Goal: Information Seeking & Learning: Learn about a topic

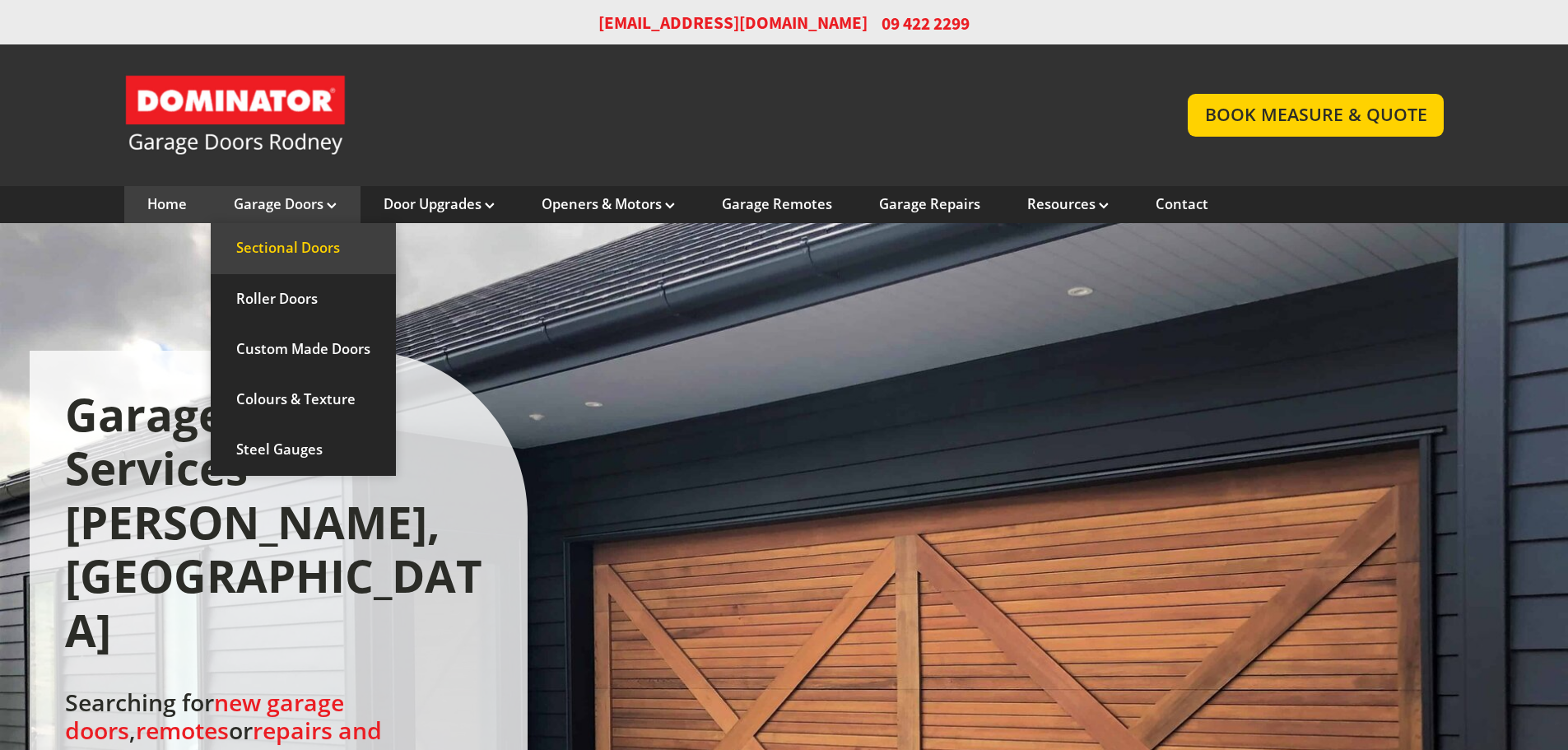
click at [279, 248] on link "Sectional Doors" at bounding box center [303, 248] width 185 height 50
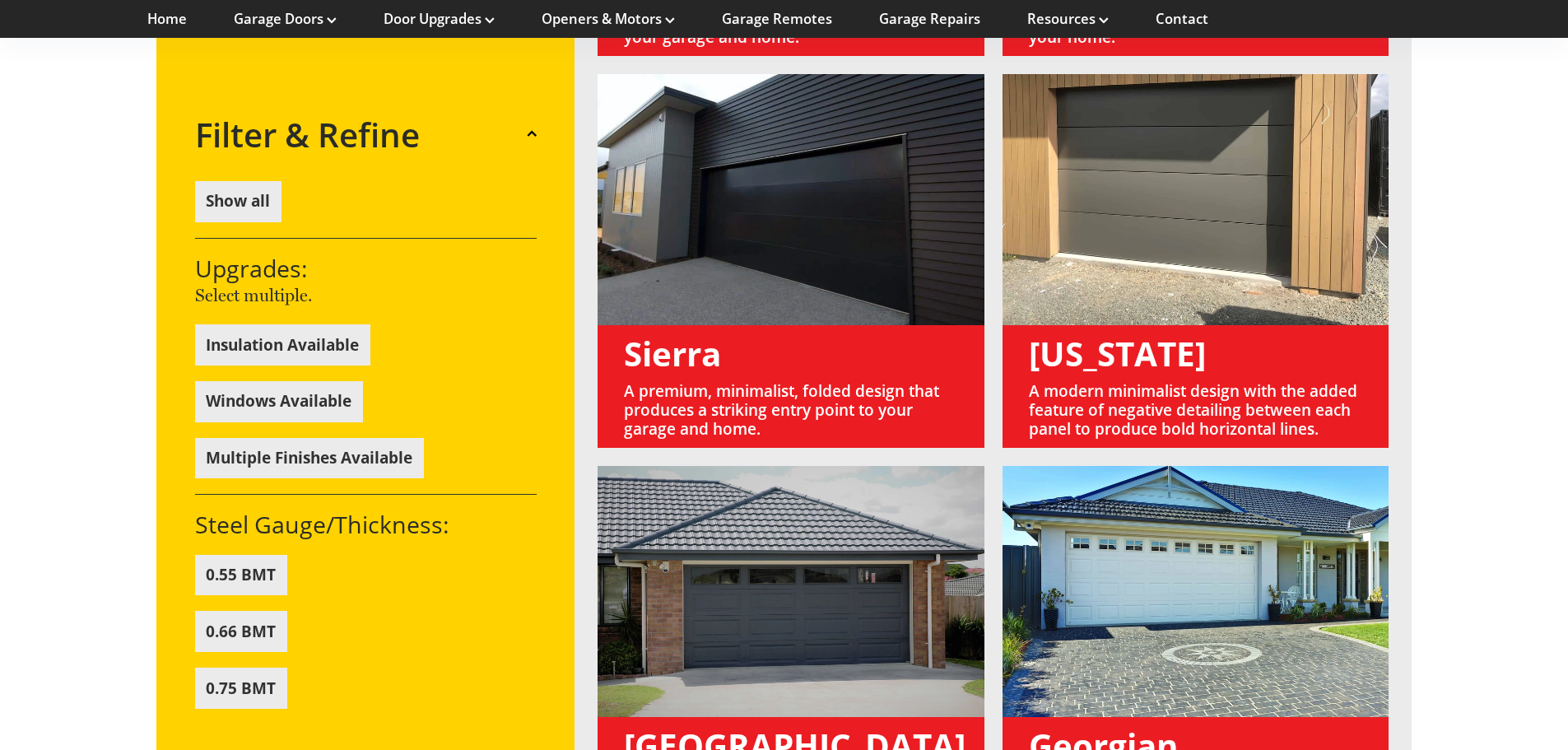
scroll to position [2060, 0]
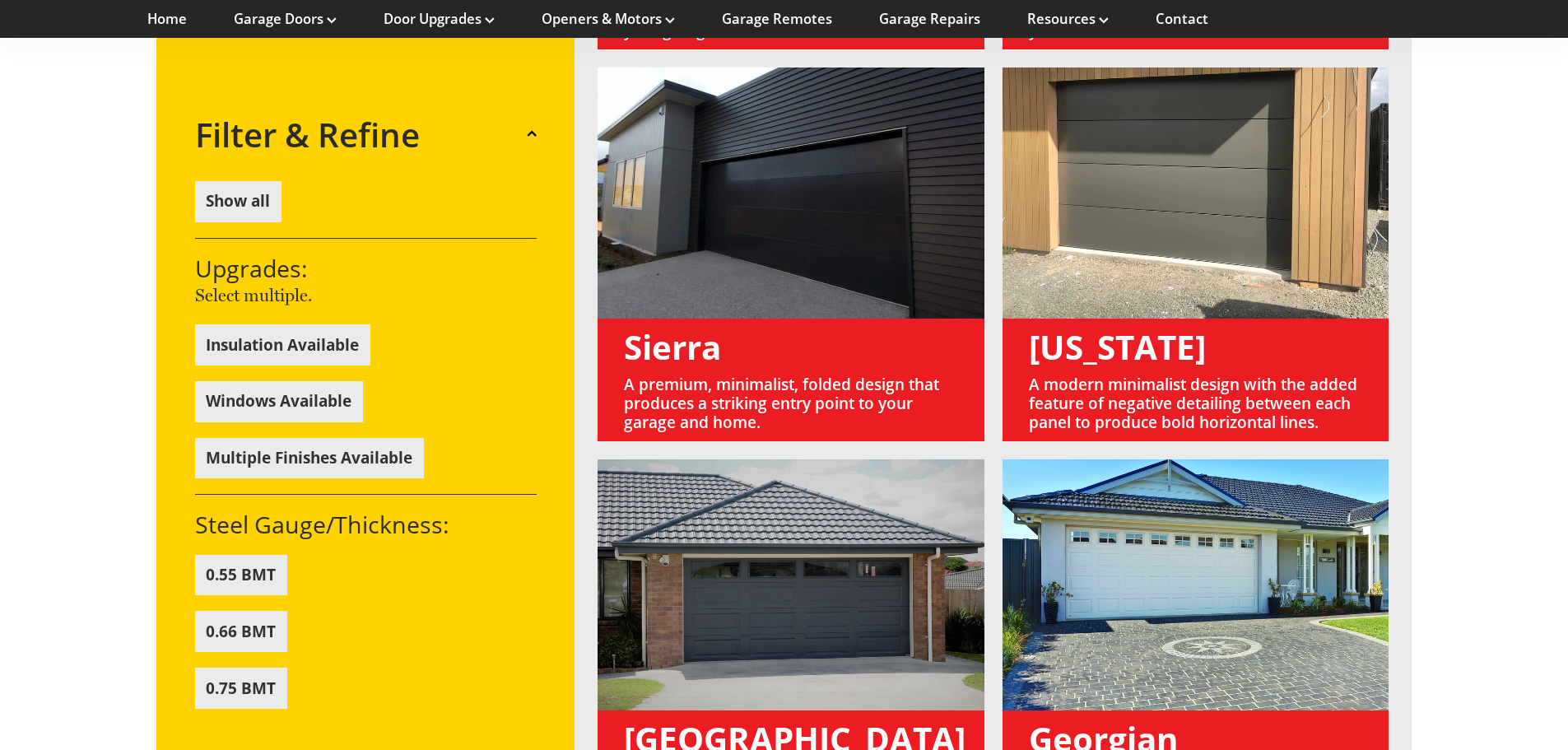
click at [1133, 214] on link at bounding box center [1196, 254] width 387 height 374
click at [1090, 312] on link at bounding box center [1196, 254] width 387 height 374
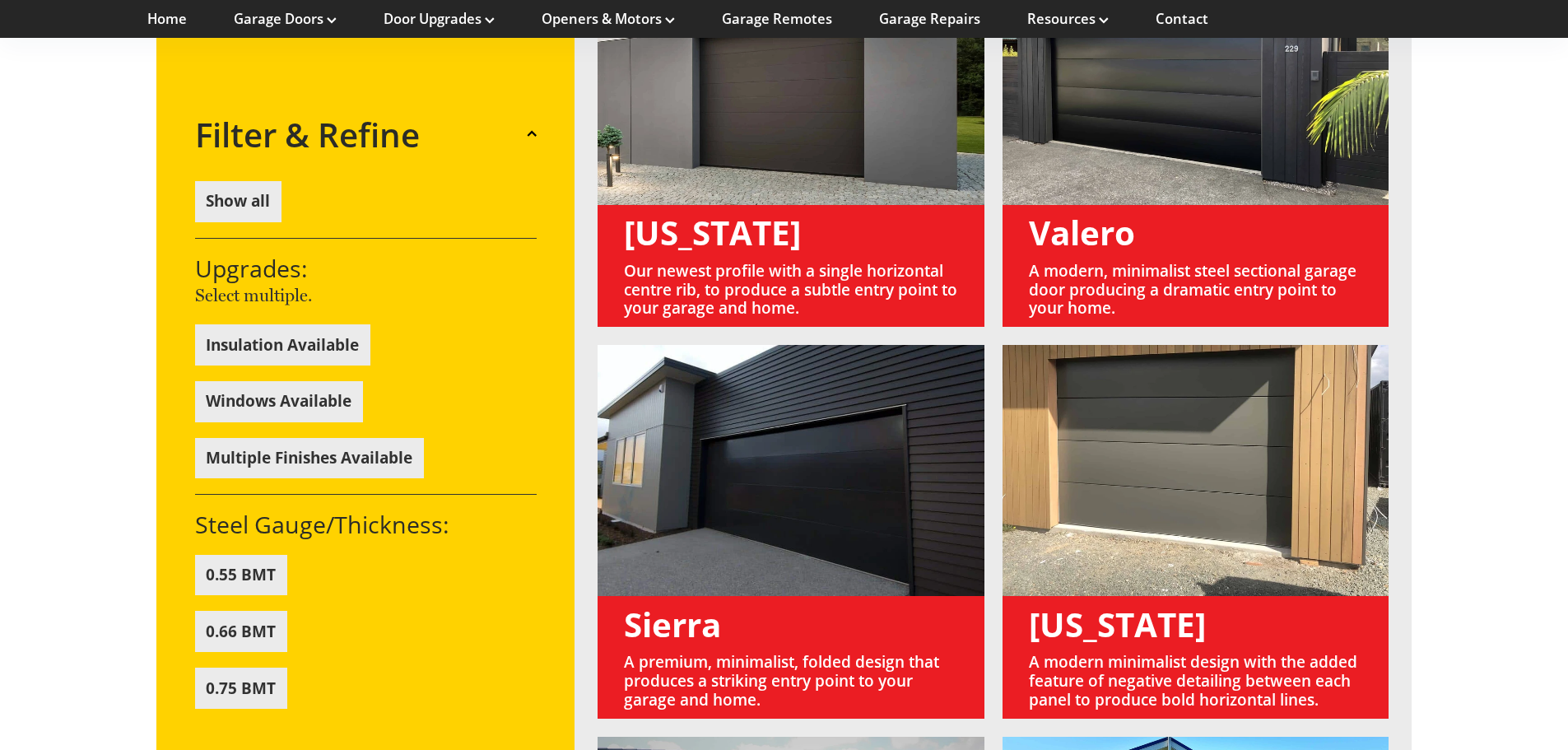
scroll to position [1729, 0]
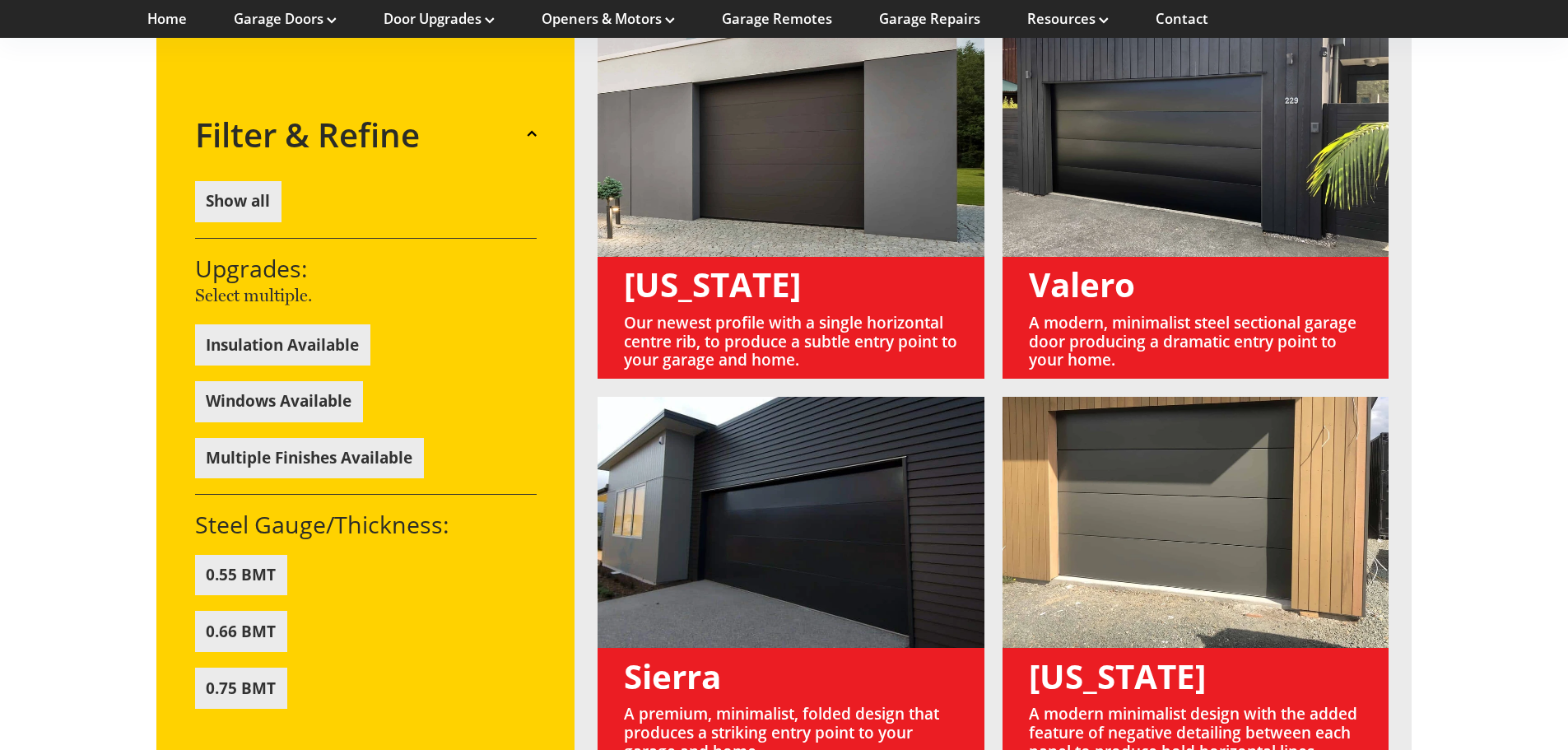
click at [1174, 409] on link at bounding box center [1196, 583] width 387 height 374
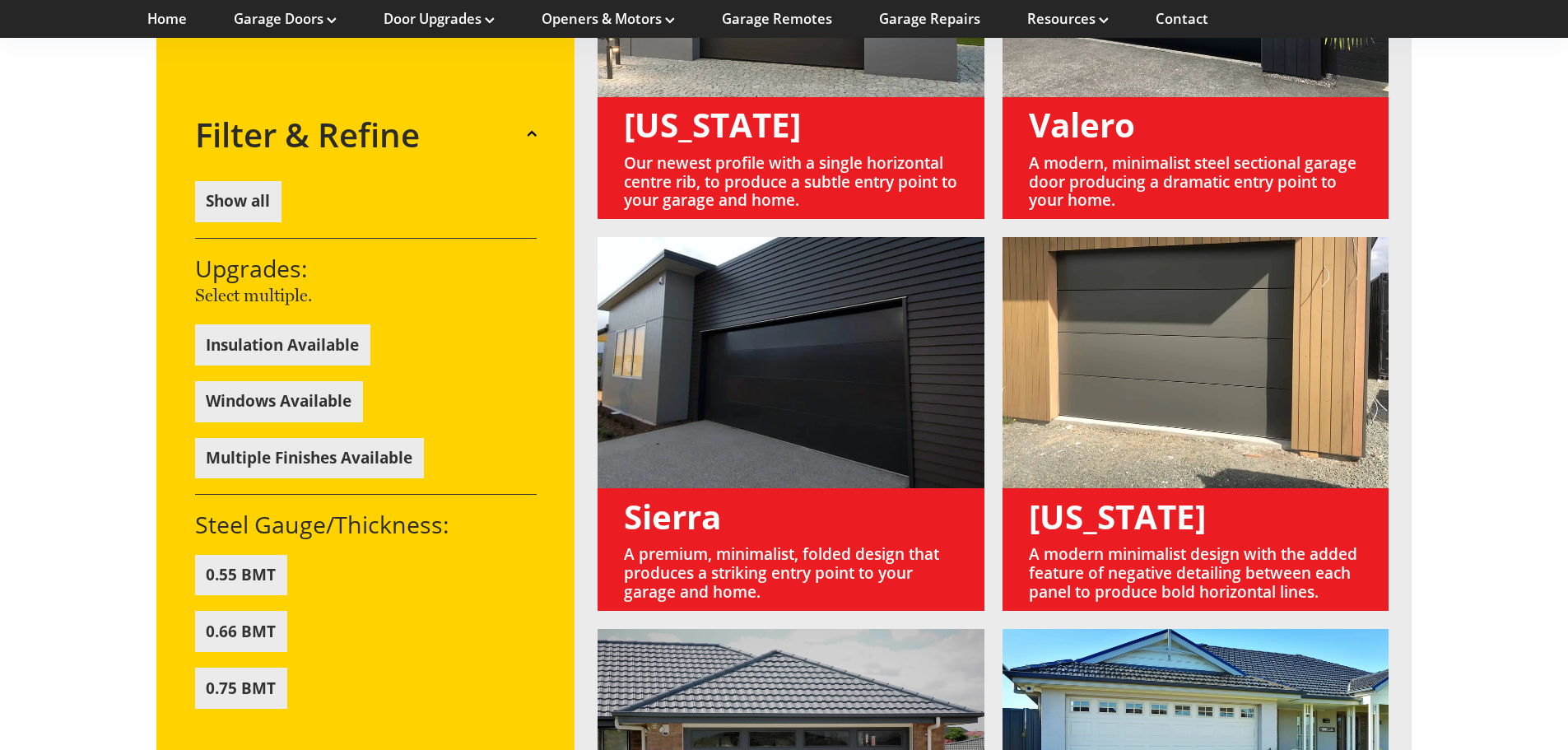
scroll to position [1895, 0]
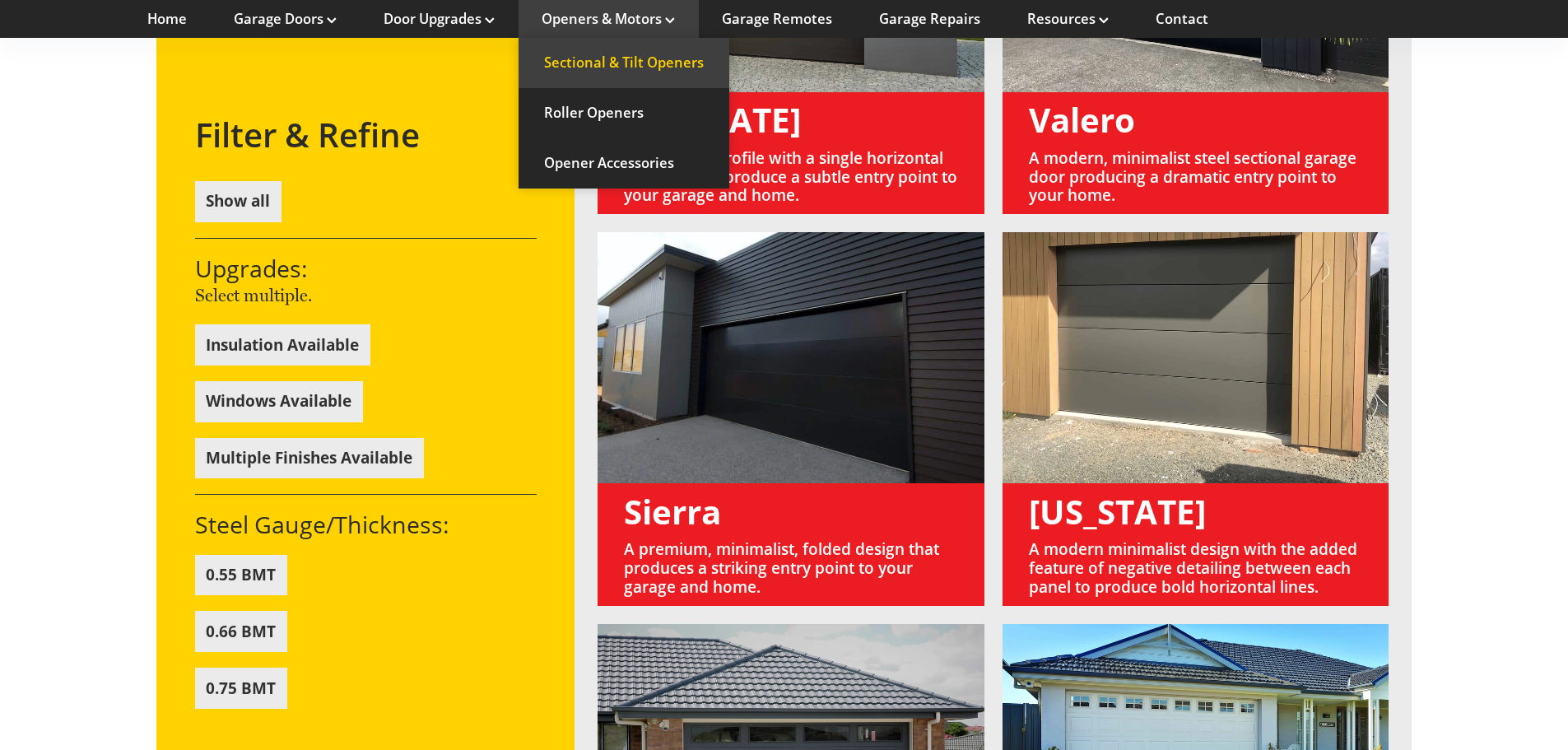
click at [633, 59] on link "Sectional & Tilt Openers" at bounding box center [623, 63] width 210 height 50
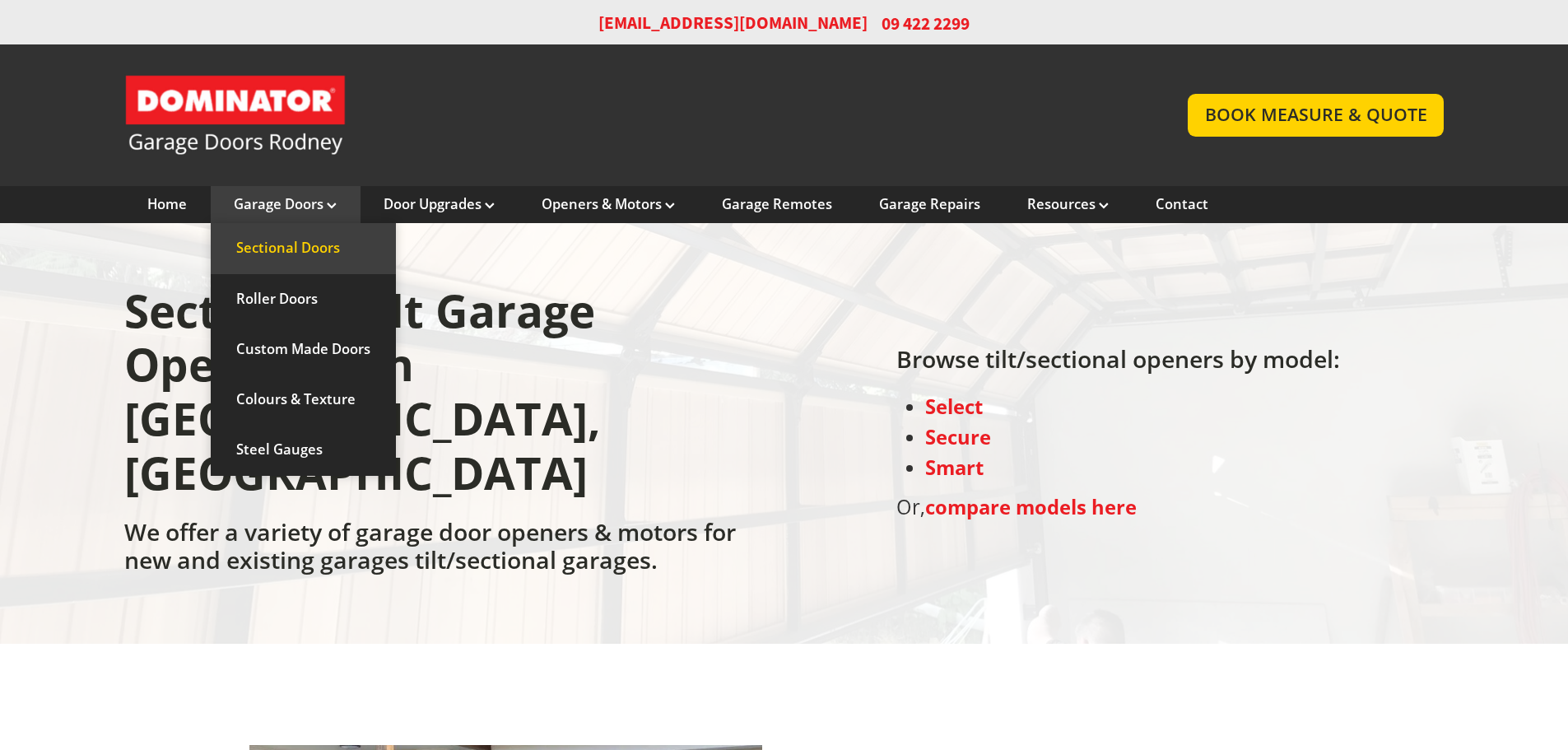
click at [286, 244] on link "Sectional Doors" at bounding box center [303, 248] width 185 height 50
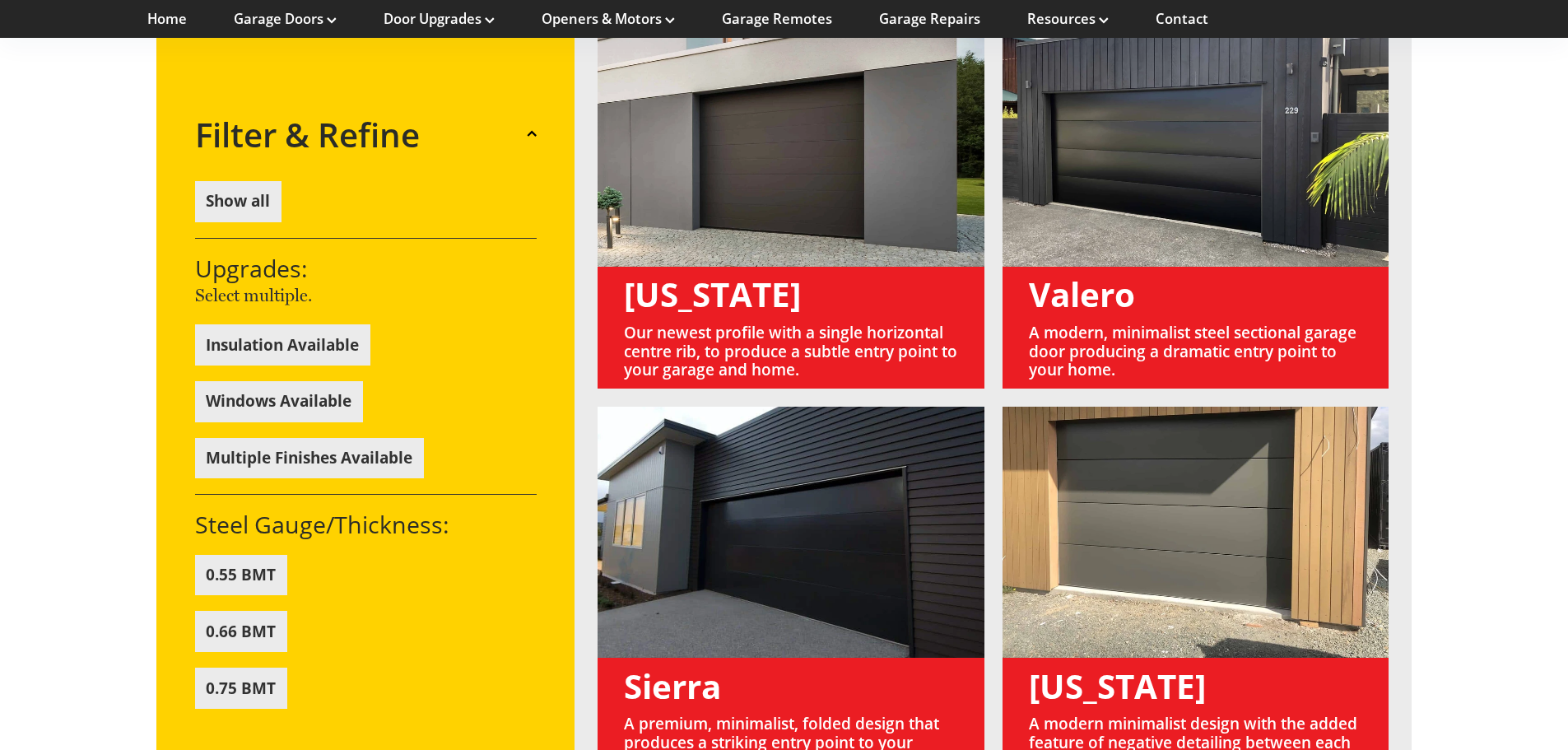
scroll to position [1729, 0]
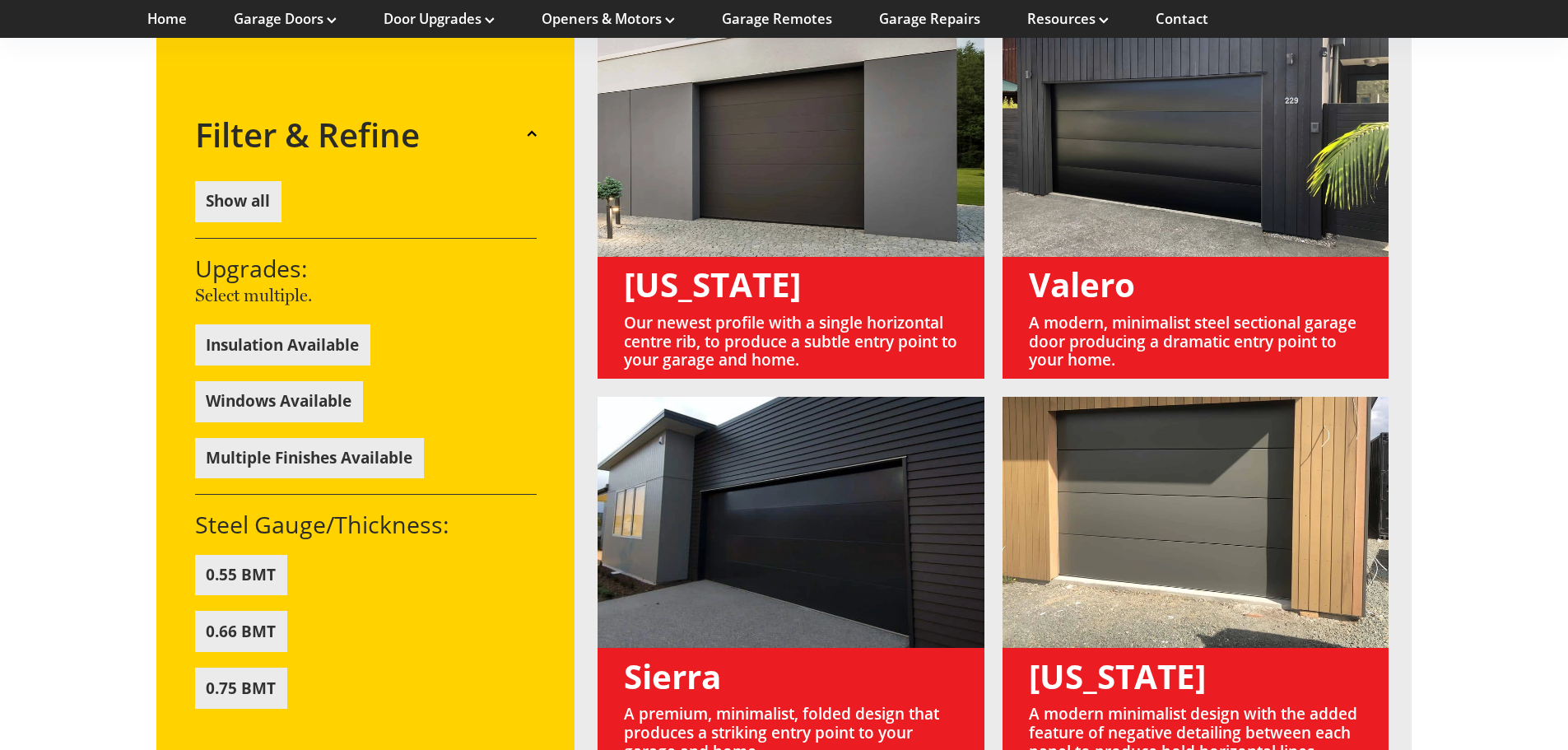
click at [249, 691] on button "0.75 BMT" at bounding box center [241, 688] width 92 height 41
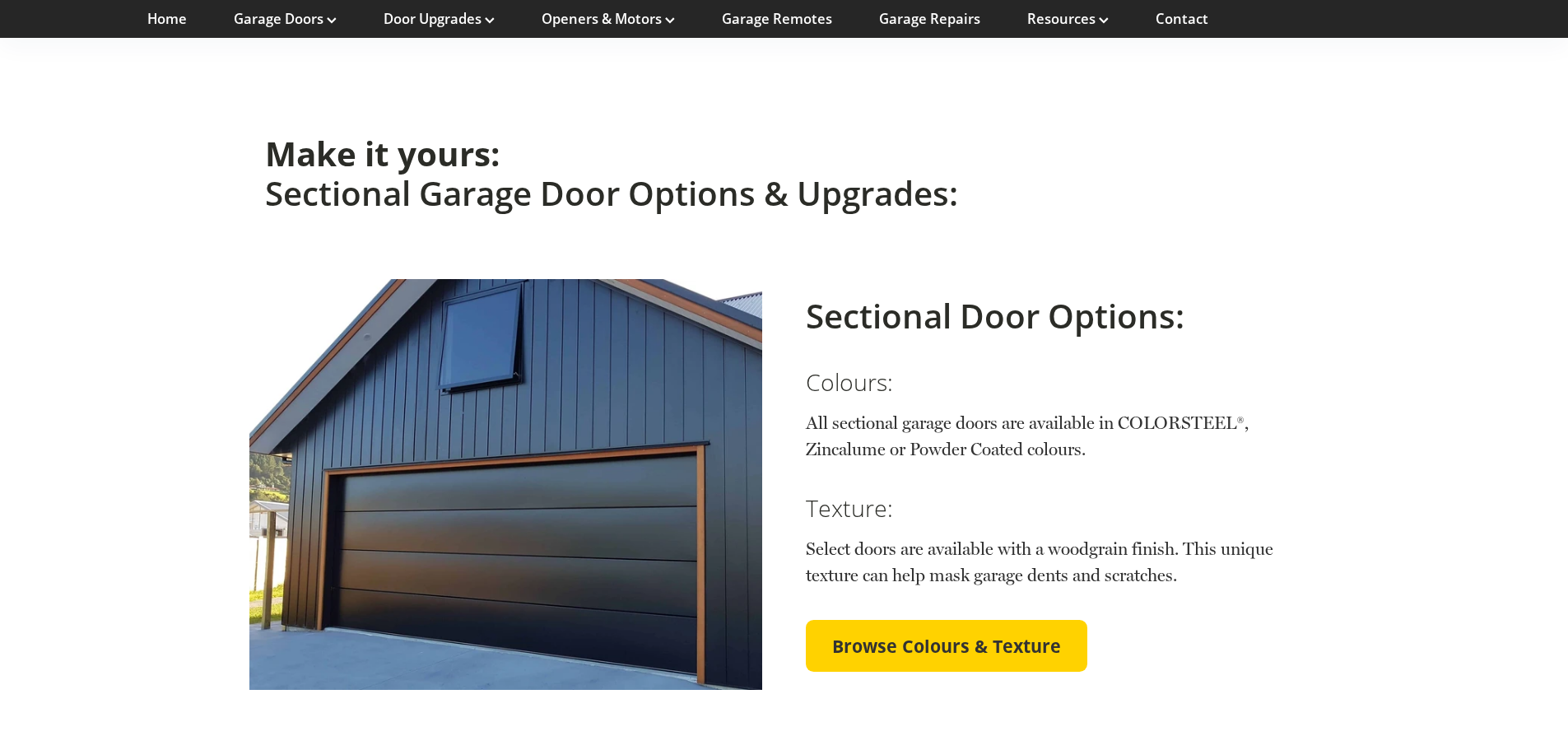
scroll to position [2119, 0]
